Goal: Information Seeking & Learning: Learn about a topic

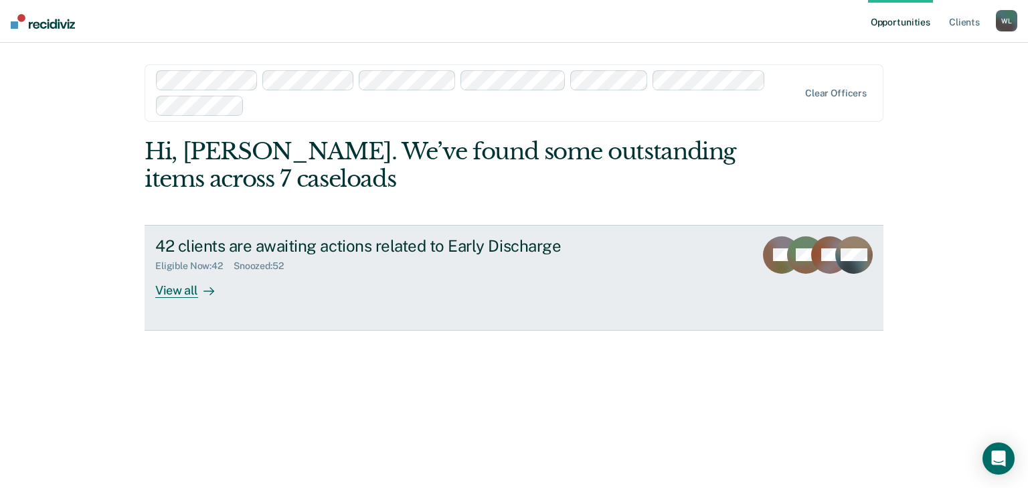
click at [176, 284] on div "View all" at bounding box center [192, 285] width 75 height 26
